Goal: Task Accomplishment & Management: Manage account settings

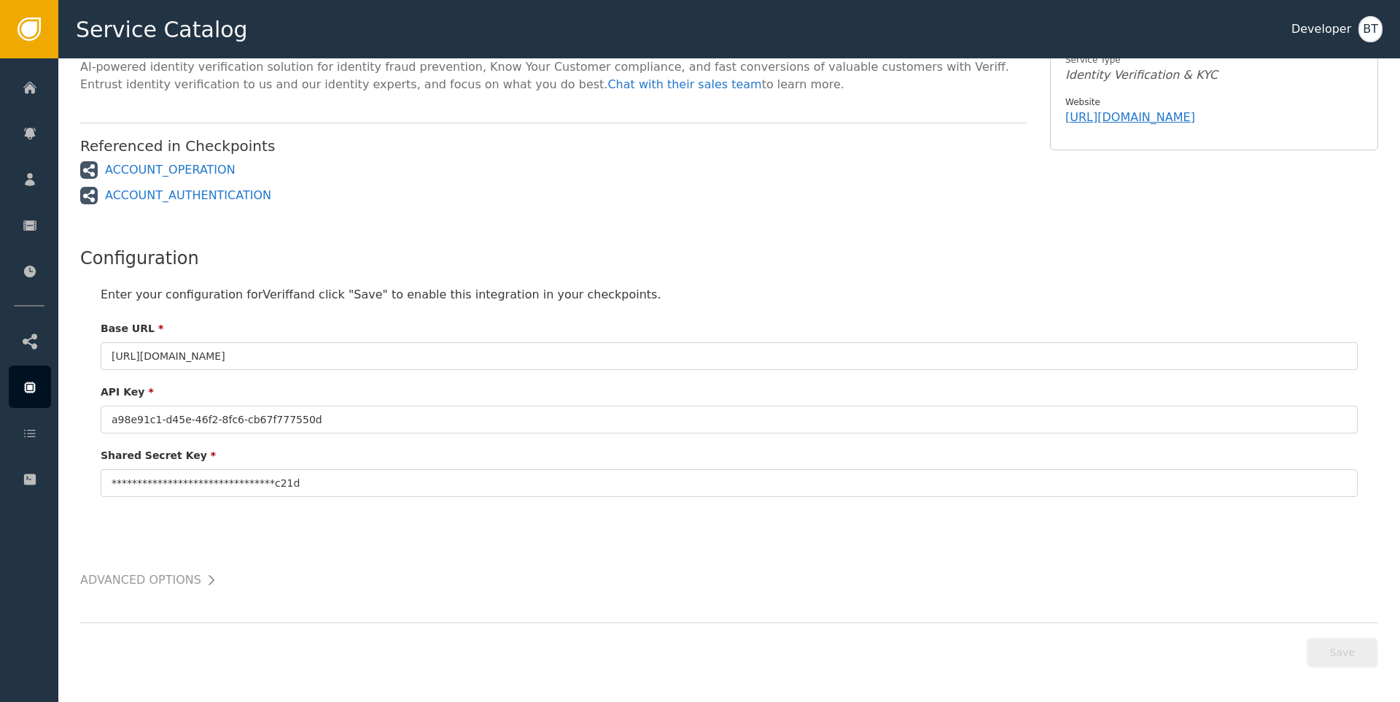
scroll to position [189, 0]
click at [168, 575] on h2 "Advanced Options" at bounding box center [140, 577] width 121 height 20
click at [204, 577] on icon at bounding box center [211, 577] width 15 height 15
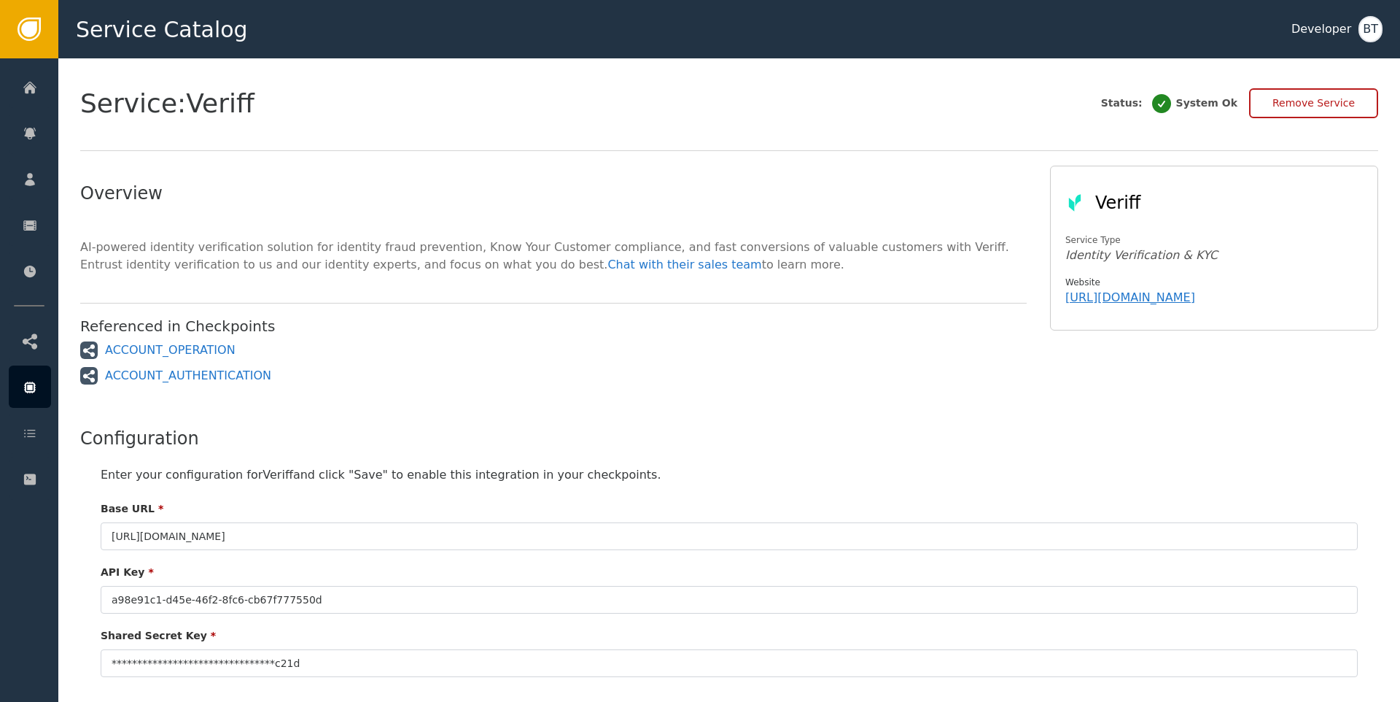
scroll to position [0, 0]
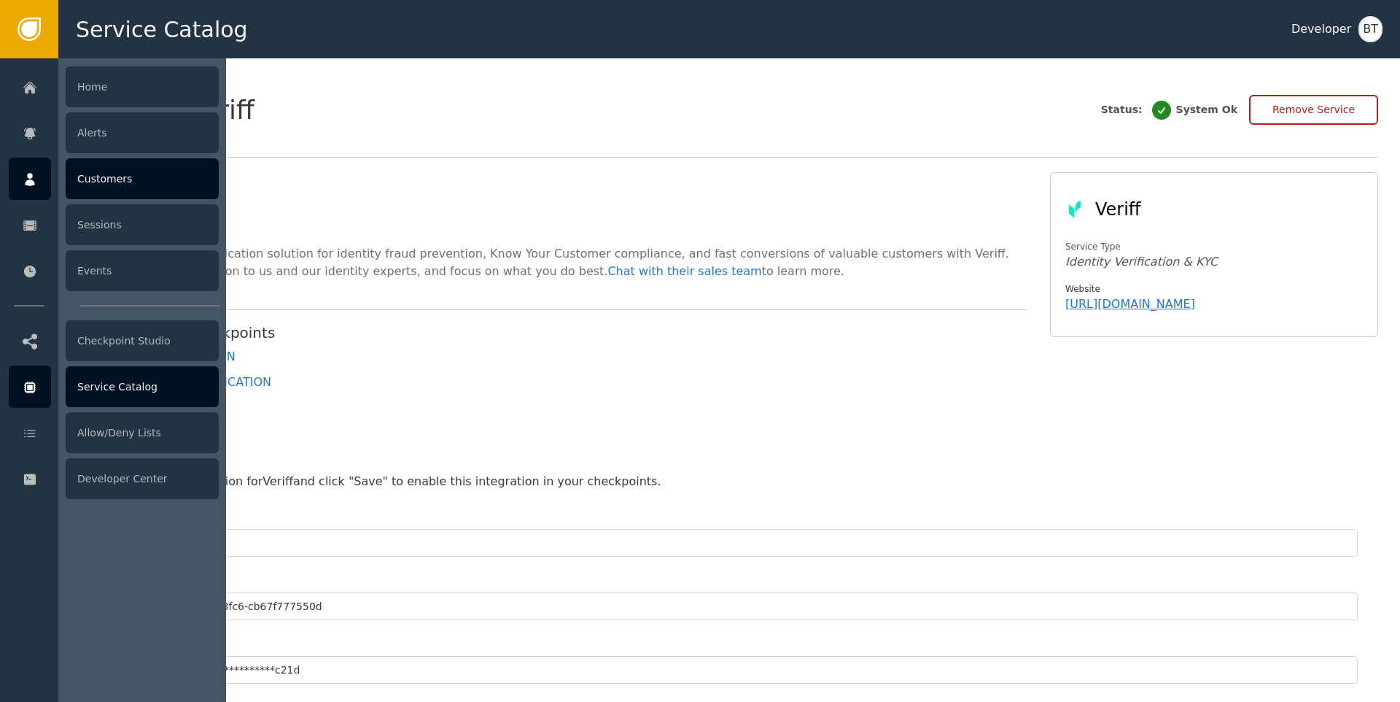
click at [139, 167] on div "Customers" at bounding box center [142, 178] width 153 height 41
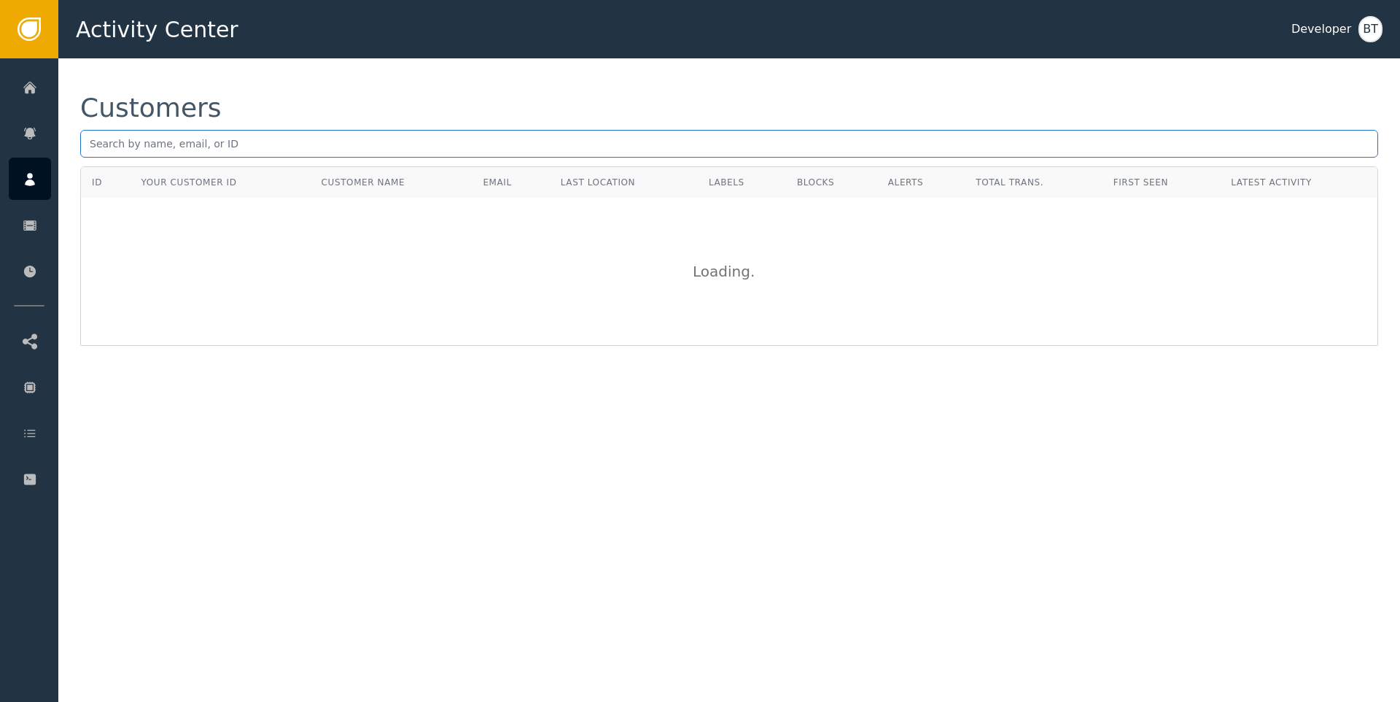
click at [245, 136] on input "text" at bounding box center [729, 144] width 1298 height 28
type input "[PERSON_NAME][EMAIL_ADDRESS][DOMAIN_NAME]"
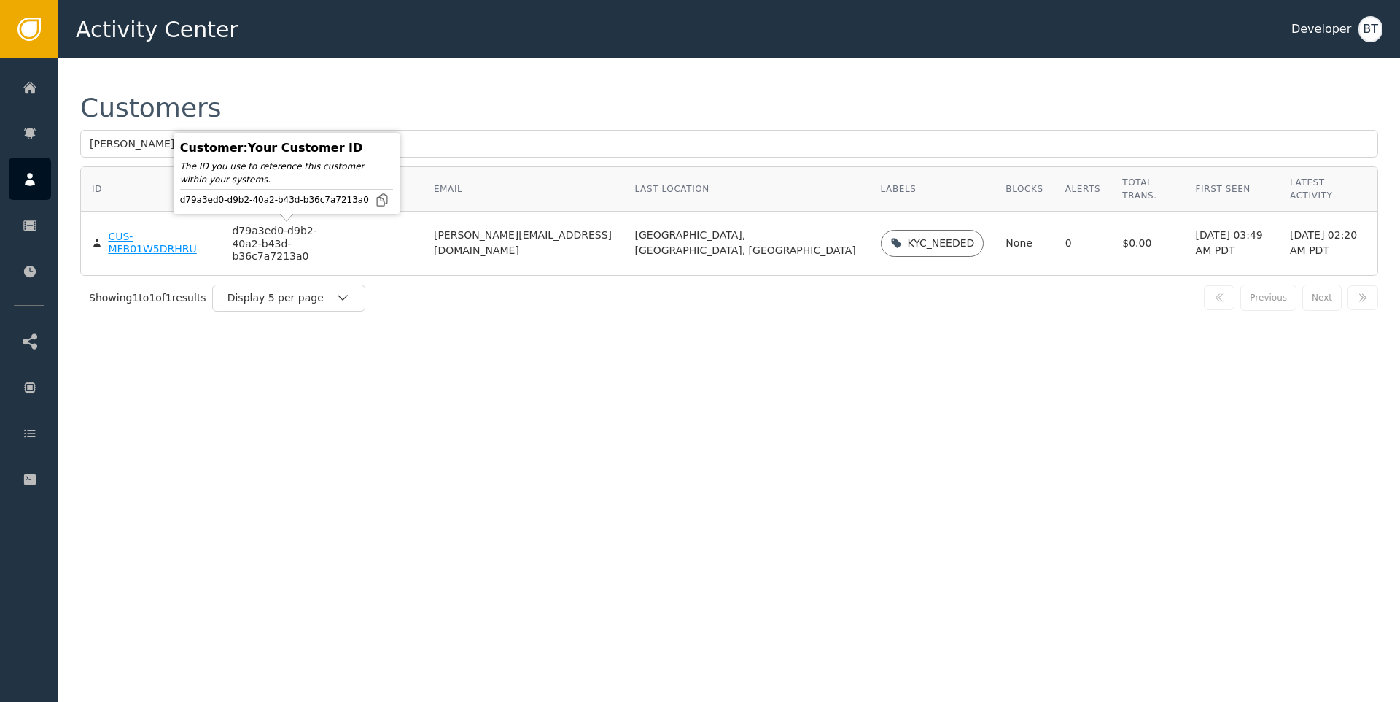
click at [146, 238] on div "CUS-MFB01W5DRHRU" at bounding box center [159, 243] width 102 height 26
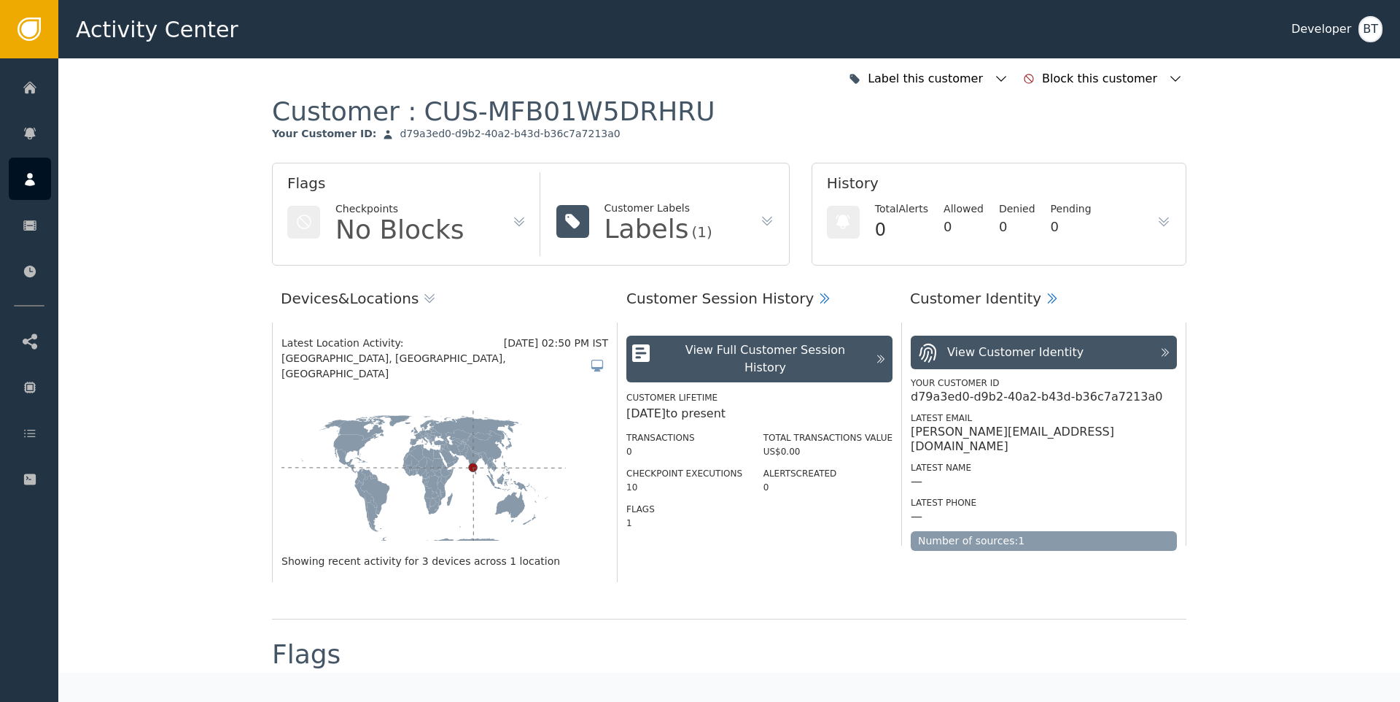
scroll to position [292, 0]
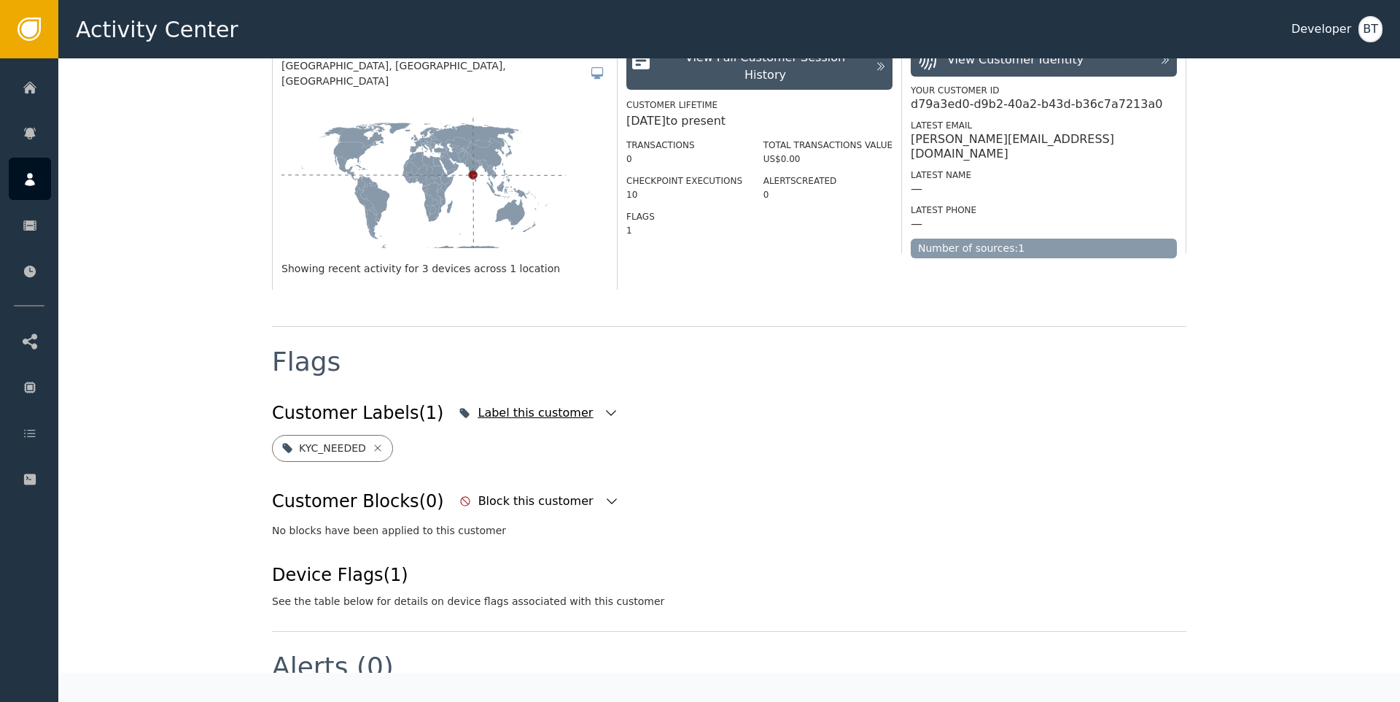
click at [514, 404] on div "Label this customer" at bounding box center [537, 413] width 119 height 18
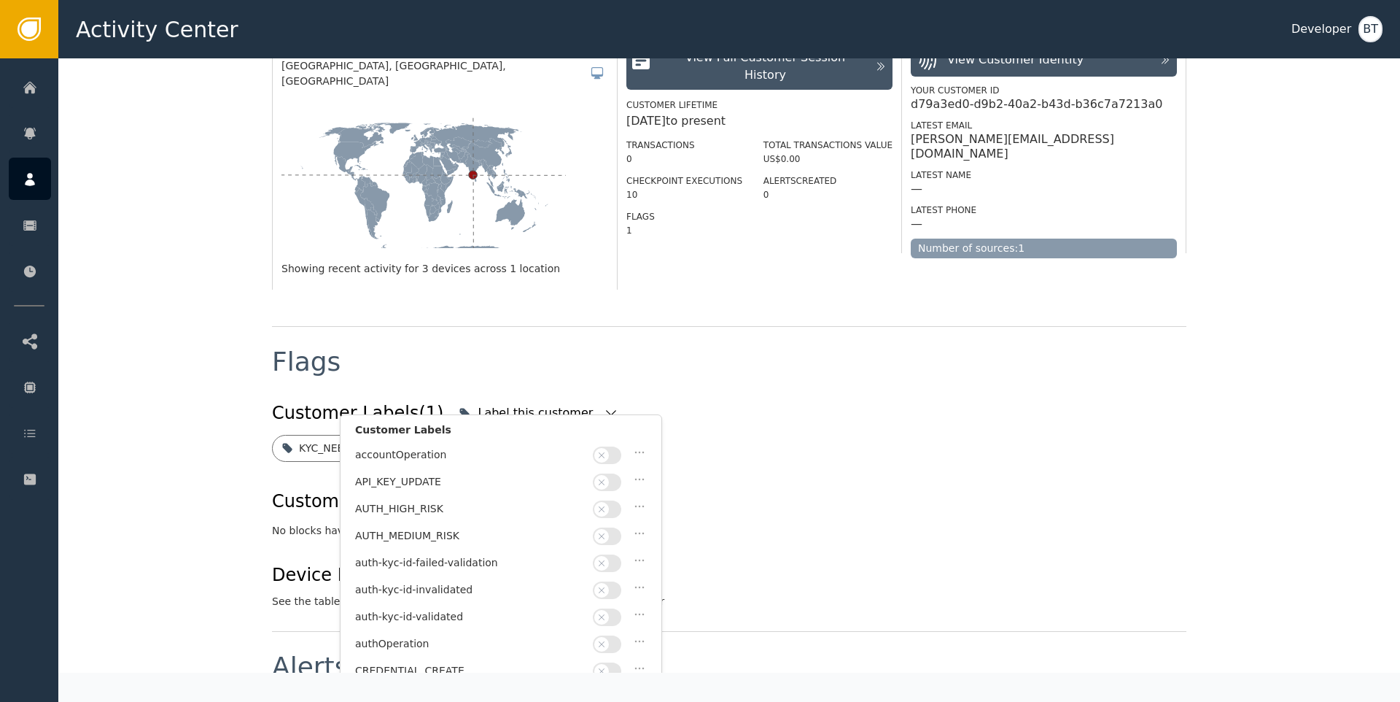
click at [615, 505] on button "button" at bounding box center [607, 509] width 28 height 18
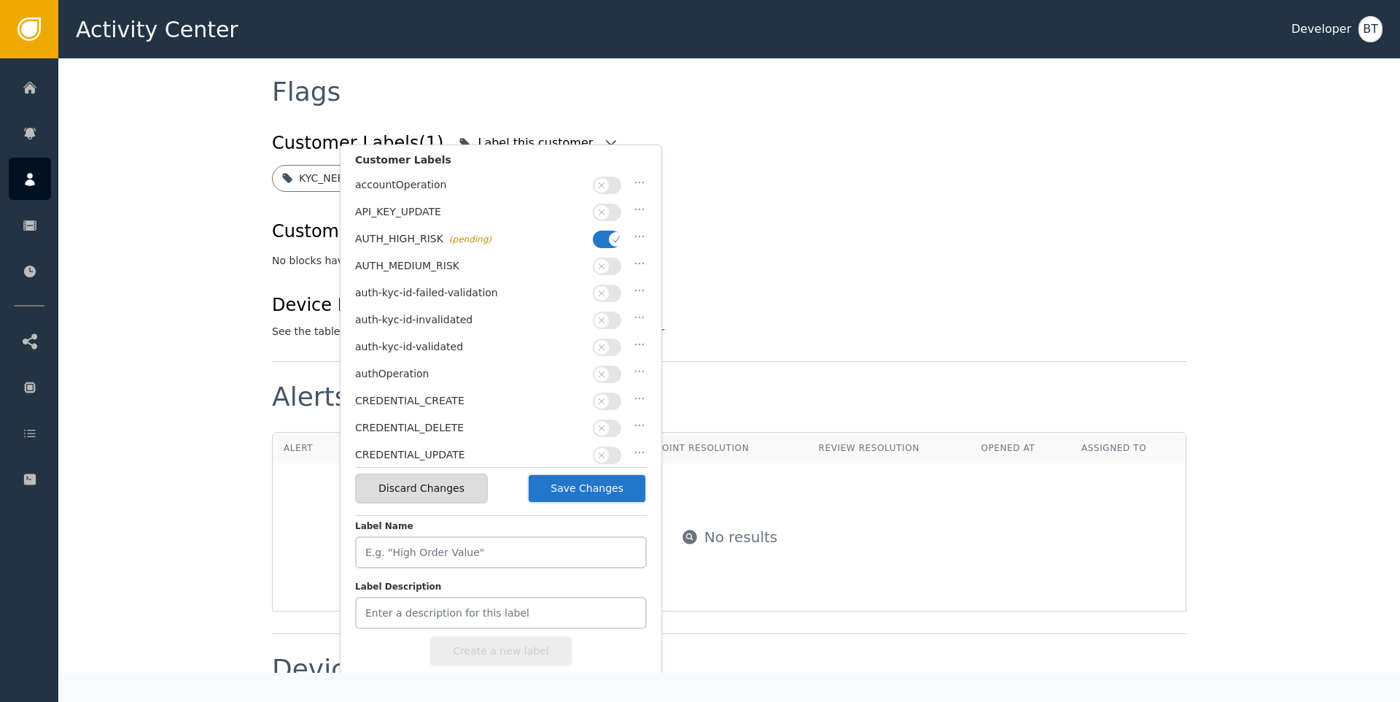
click at [559, 495] on button "Save Changes" at bounding box center [587, 488] width 120 height 30
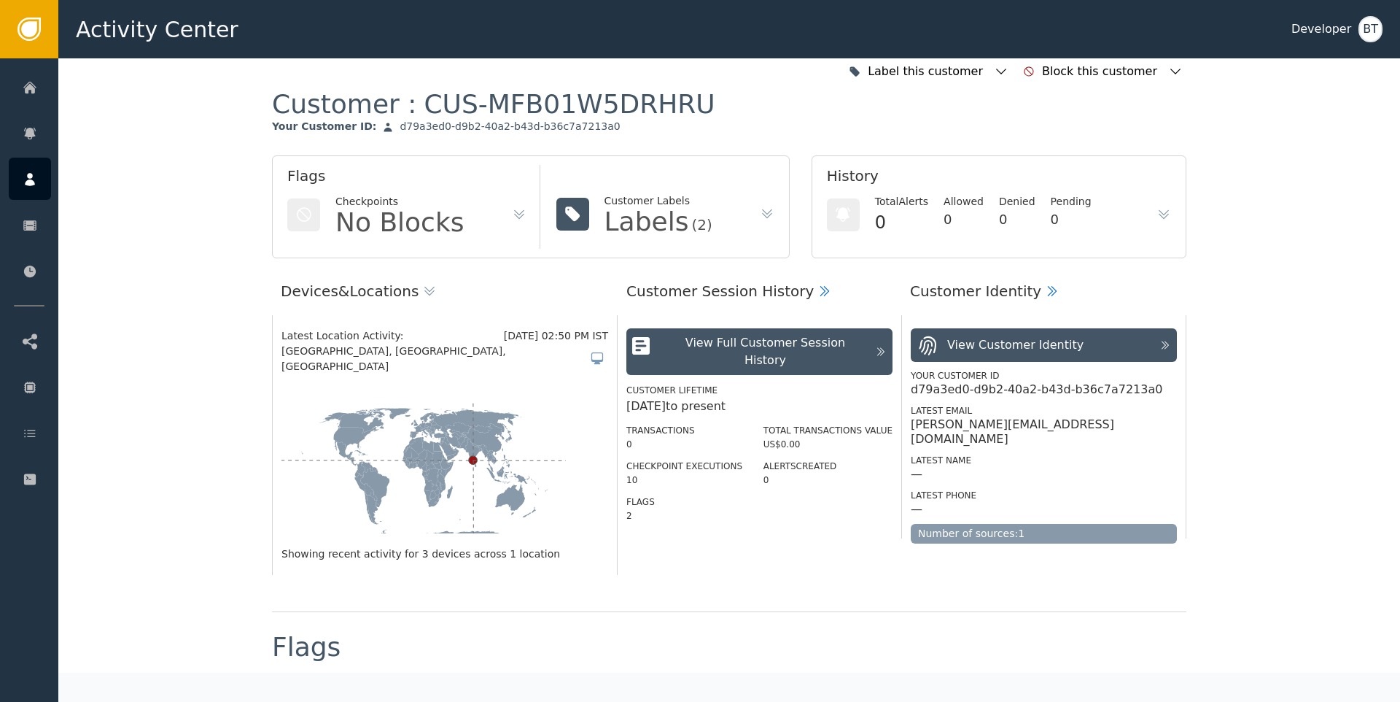
scroll to position [0, 0]
